Goal: Task Accomplishment & Management: Complete application form

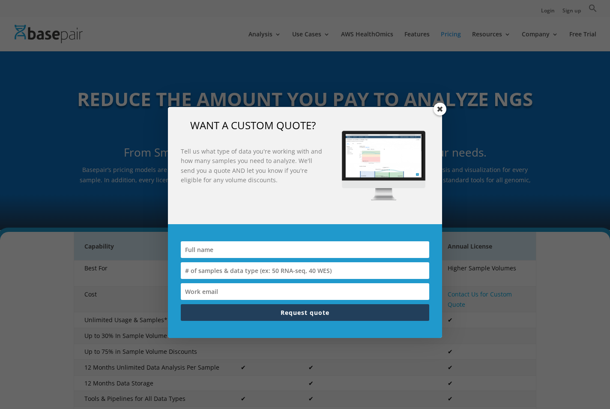
click at [274, 276] on input at bounding box center [305, 270] width 248 height 17
click at [274, 256] on input at bounding box center [305, 249] width 248 height 17
drag, startPoint x: 274, startPoint y: 254, endPoint x: 277, endPoint y: 248, distance: 6.9
click at [274, 253] on input "W" at bounding box center [305, 249] width 248 height 17
type input "Wikrom"
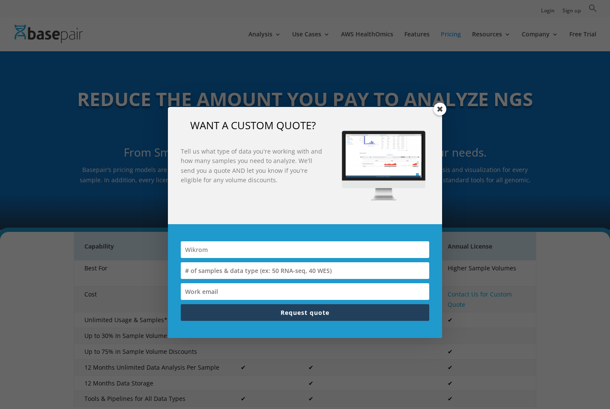
click at [299, 276] on input at bounding box center [305, 270] width 248 height 17
type input "384"
click at [300, 253] on input "Wikrom" at bounding box center [305, 249] width 248 height 17
type input "[PERSON_NAME]"
click at [281, 289] on input at bounding box center [305, 291] width 248 height 17
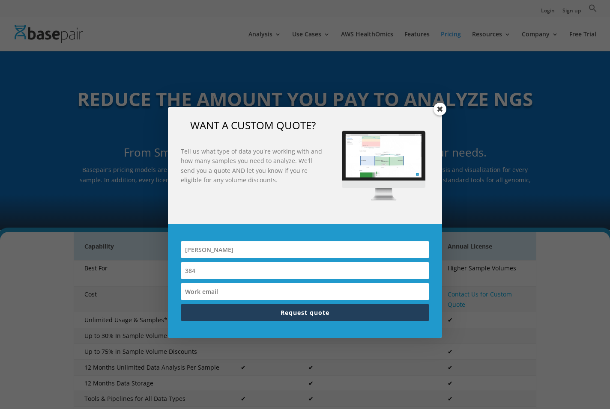
type input "[EMAIL_ADDRESS][DOMAIN_NAME]"
click at [271, 310] on button "Request quote" at bounding box center [305, 312] width 248 height 17
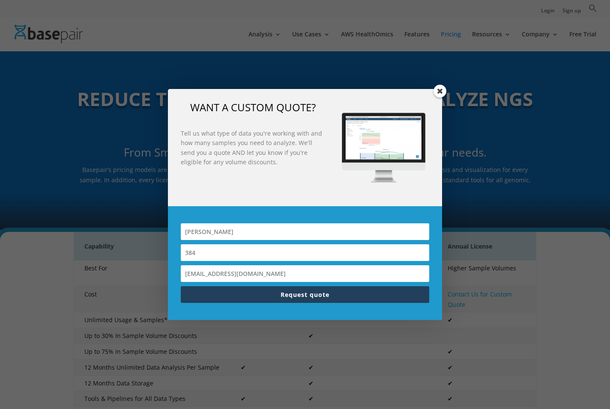
click at [441, 89] on span at bounding box center [439, 91] width 13 height 13
